Goal: Information Seeking & Learning: Learn about a topic

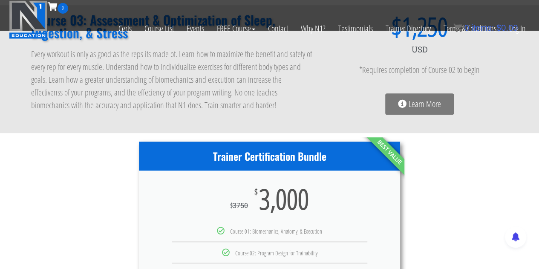
scroll to position [383, 0]
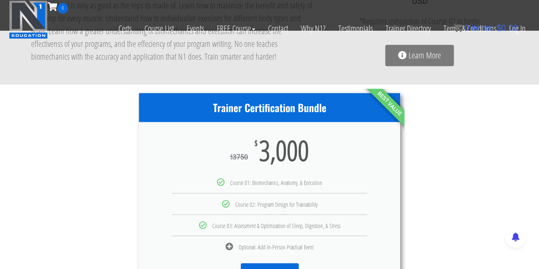
drag, startPoint x: 285, startPoint y: 150, endPoint x: 308, endPoint y: 152, distance: 23.1
click at [308, 152] on div "$ 3750 $ 3,000" at bounding box center [269, 150] width 261 height 56
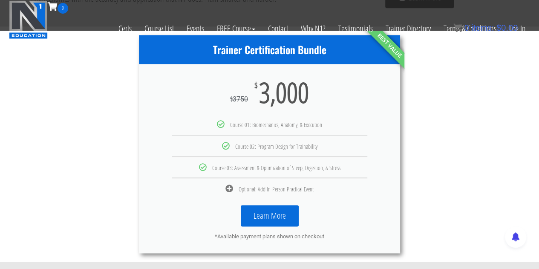
scroll to position [469, 0]
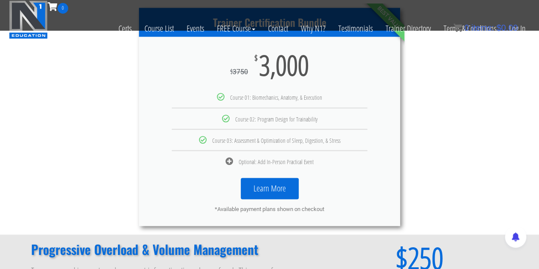
click at [227, 161] on icon at bounding box center [229, 161] width 8 height 8
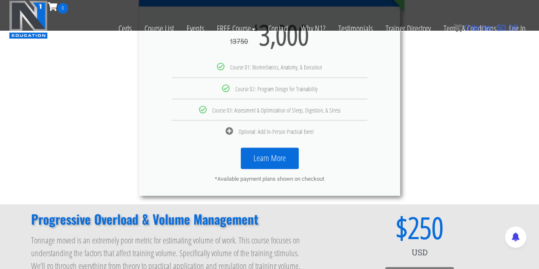
scroll to position [511, 0]
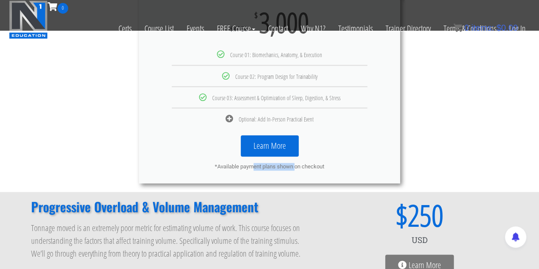
drag, startPoint x: 233, startPoint y: 167, endPoint x: 273, endPoint y: 167, distance: 40.0
click at [273, 167] on div "*Available payment plans shown on checkout" at bounding box center [270, 167] width 236 height 8
click at [268, 146] on link "Learn More" at bounding box center [270, 145] width 58 height 21
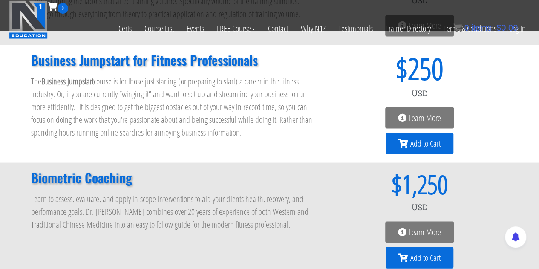
scroll to position [566, 0]
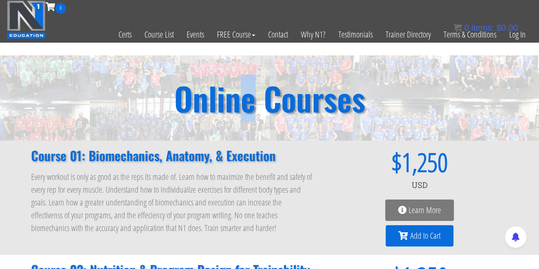
drag, startPoint x: 233, startPoint y: 104, endPoint x: 251, endPoint y: 104, distance: 18.3
click at [251, 104] on h2 "Online Courses" at bounding box center [269, 98] width 191 height 32
